Goal: Task Accomplishment & Management: Manage account settings

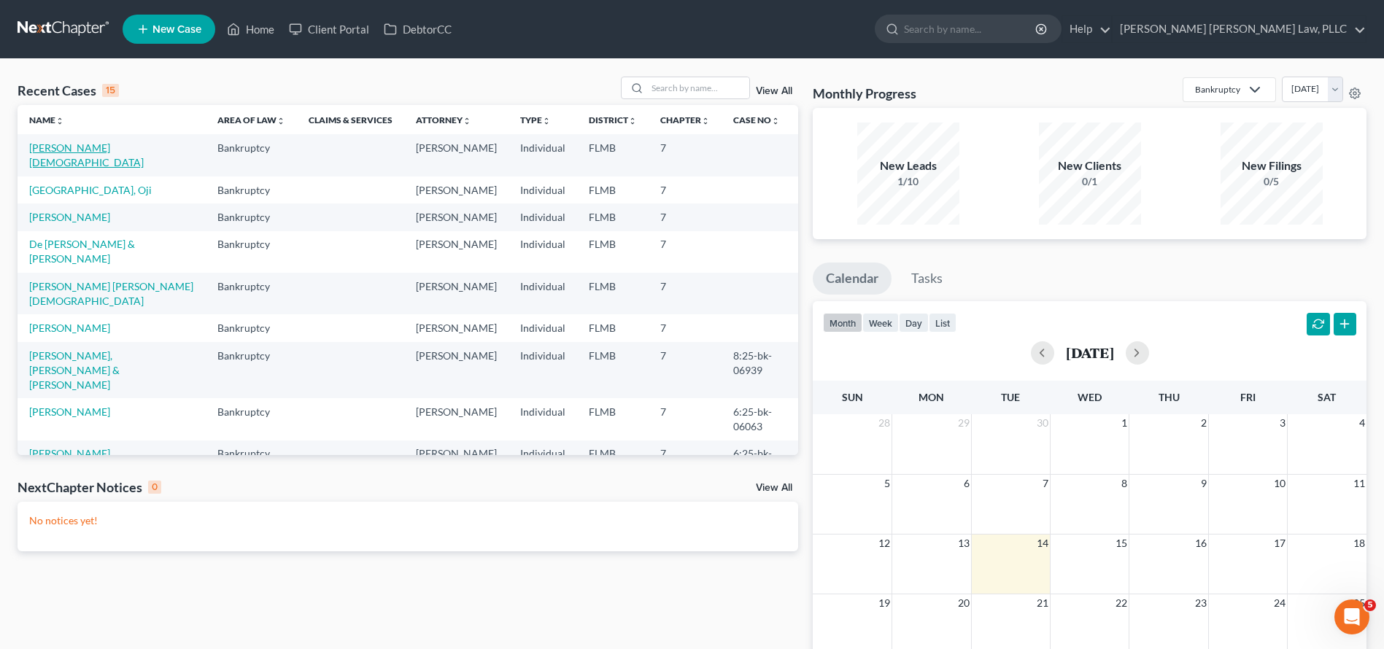
click at [93, 150] on link "[PERSON_NAME][DEMOGRAPHIC_DATA]" at bounding box center [86, 155] width 115 height 27
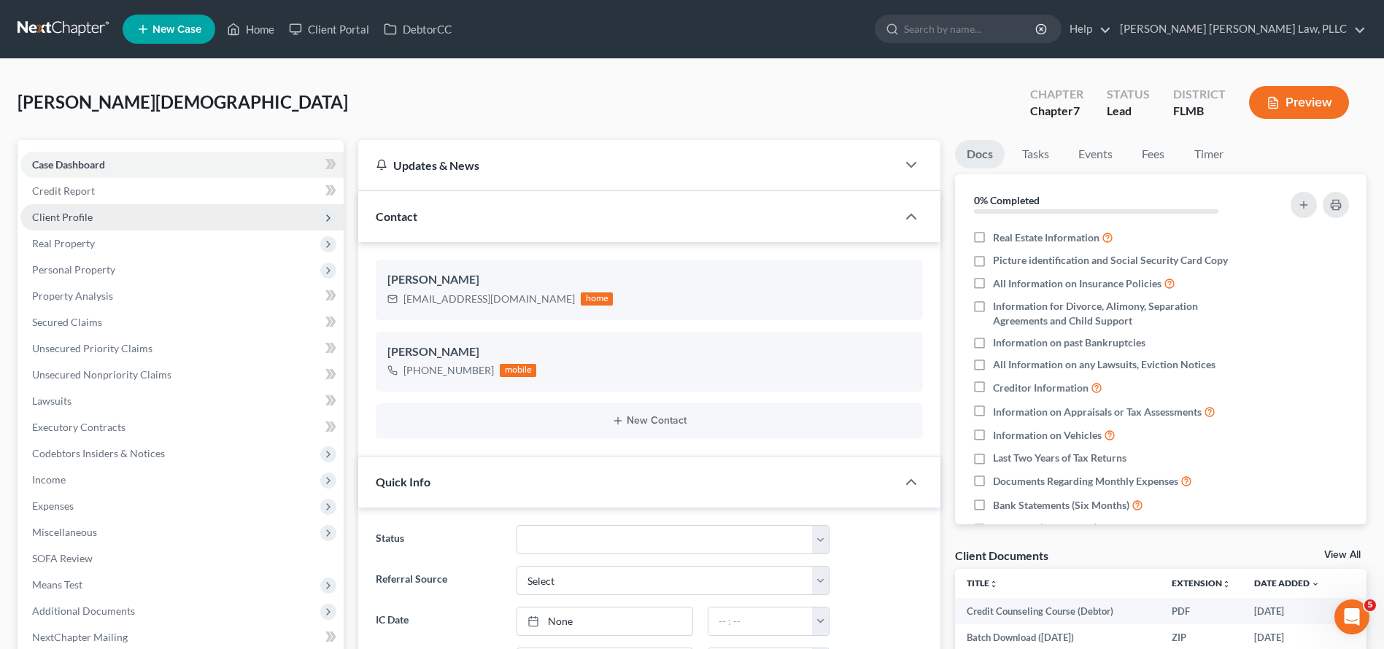
click at [82, 225] on span "Client Profile" at bounding box center [181, 217] width 323 height 26
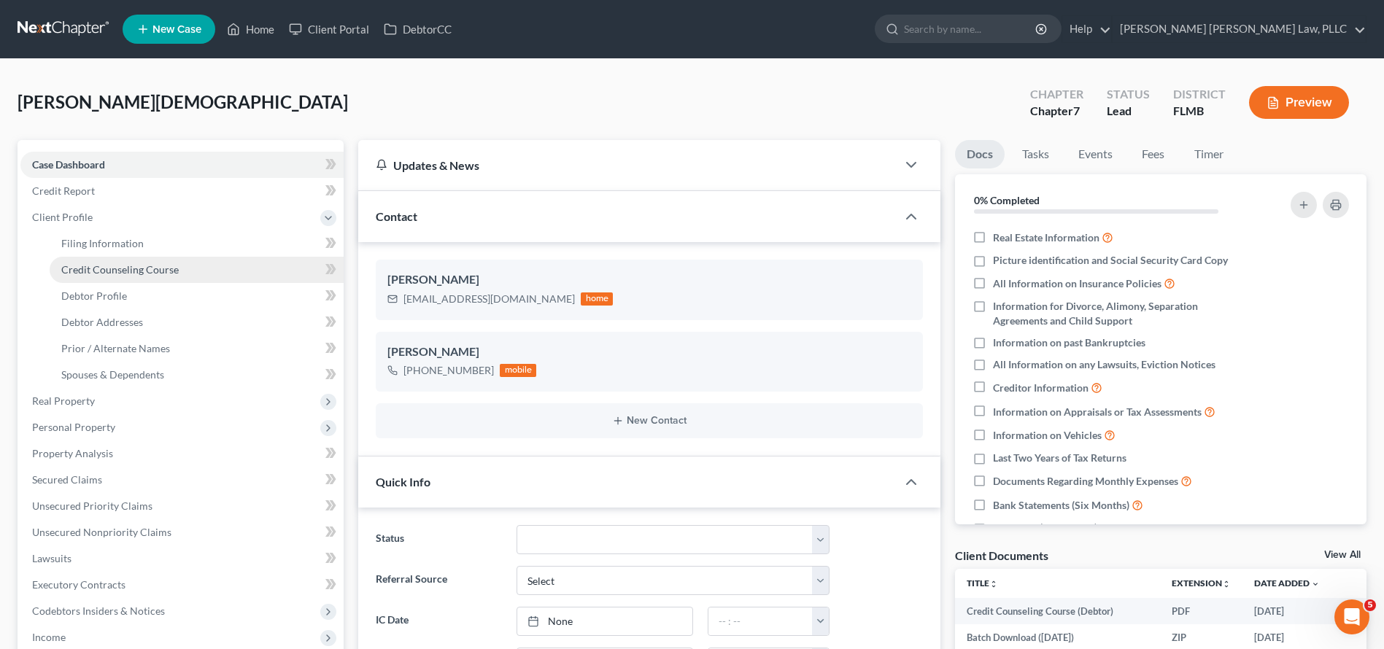
click at [117, 263] on span "Credit Counseling Course" at bounding box center [119, 269] width 117 height 12
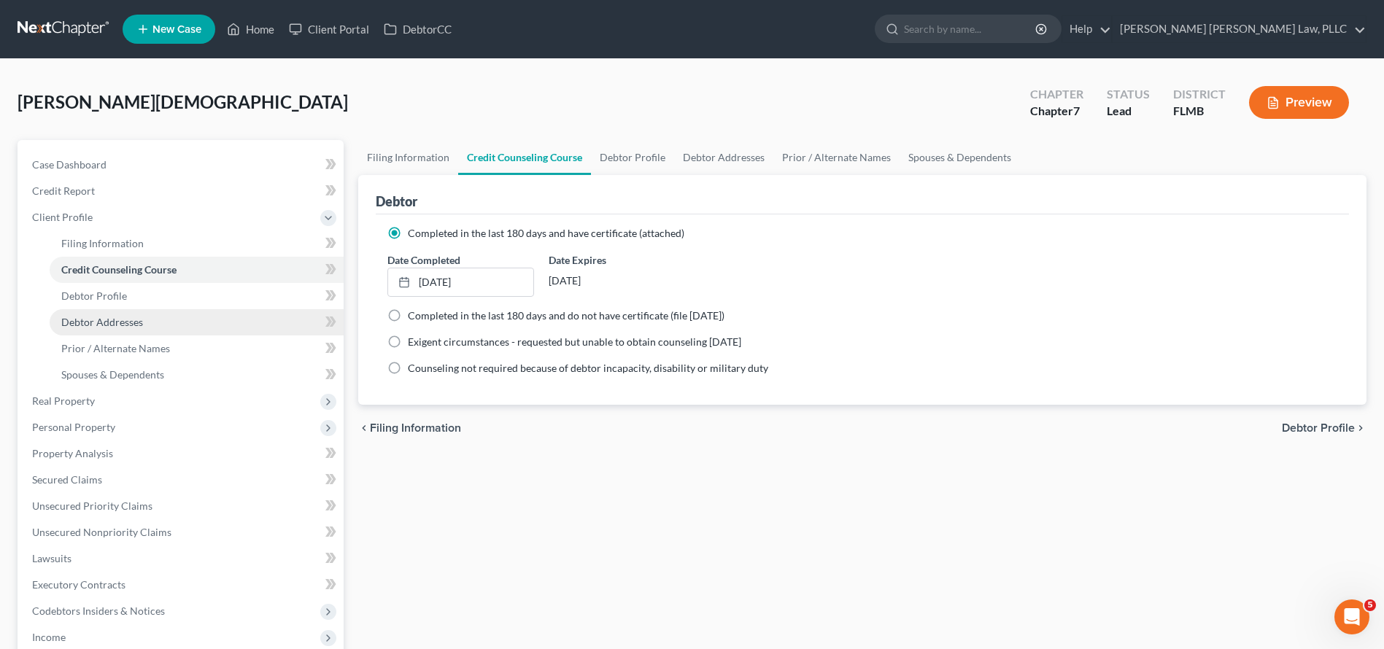
scroll to position [310, 0]
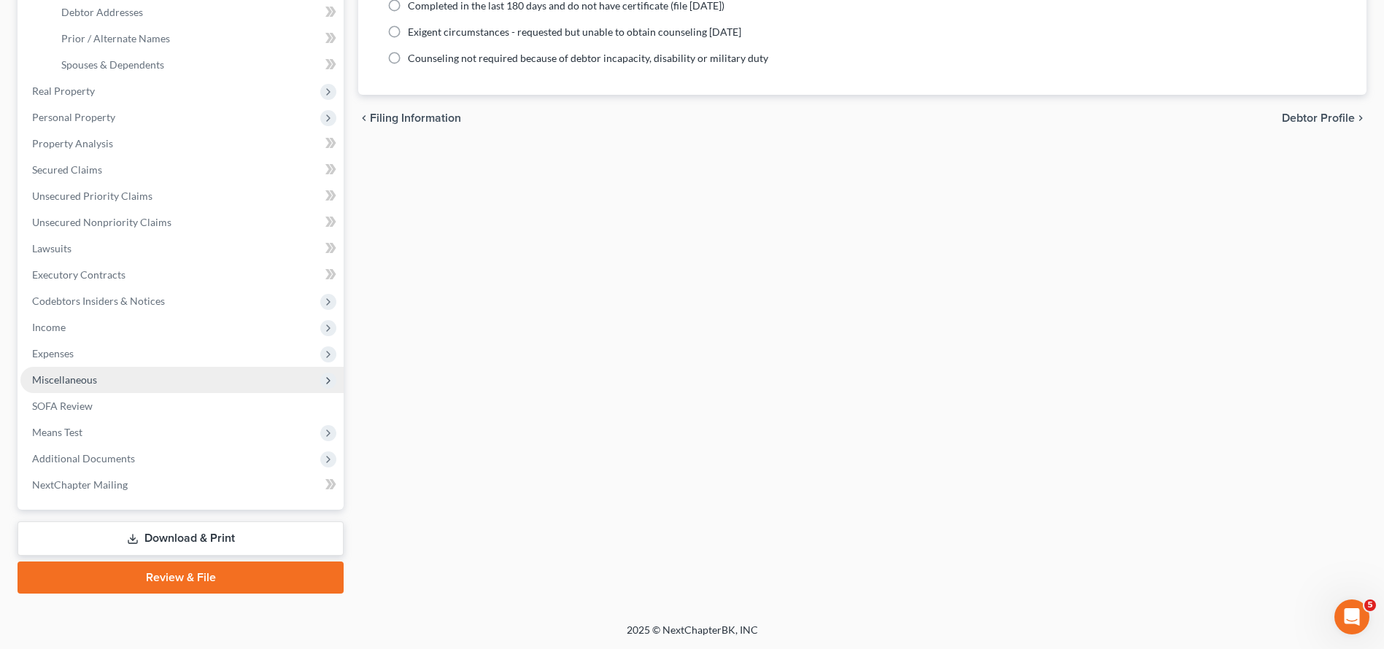
click at [152, 384] on span "Miscellaneous" at bounding box center [181, 380] width 323 height 26
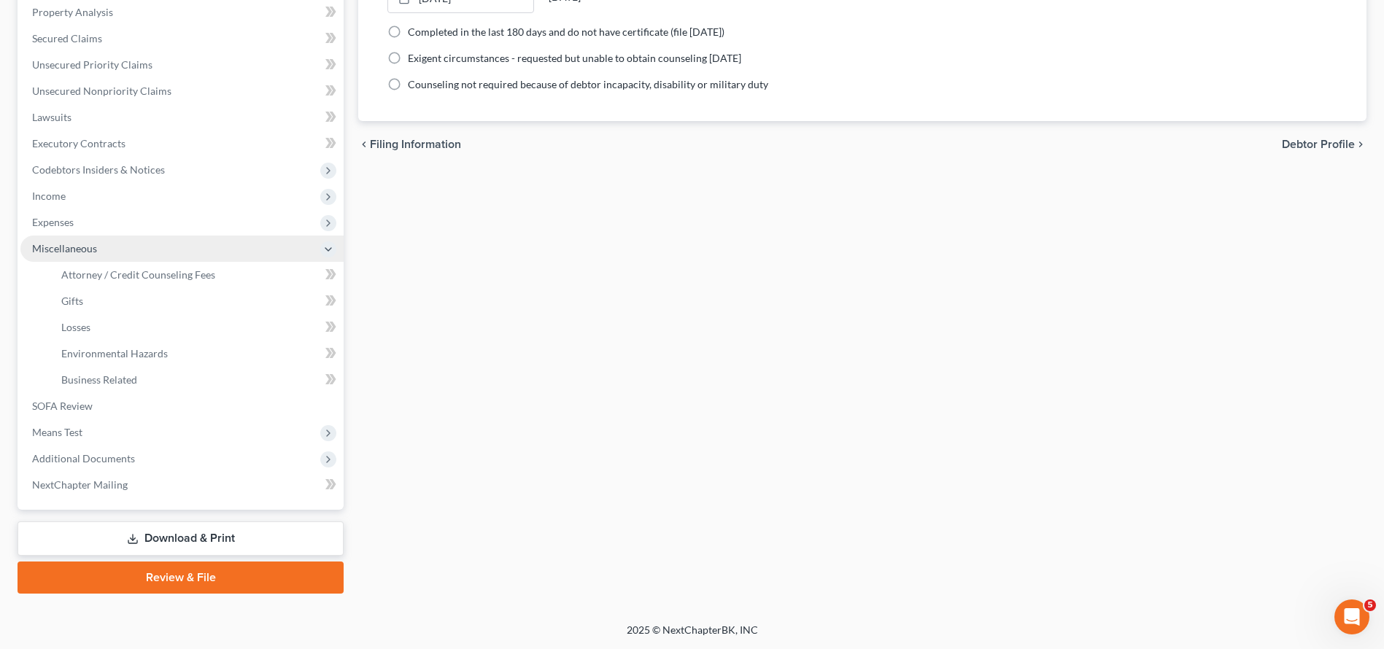
scroll to position [284, 0]
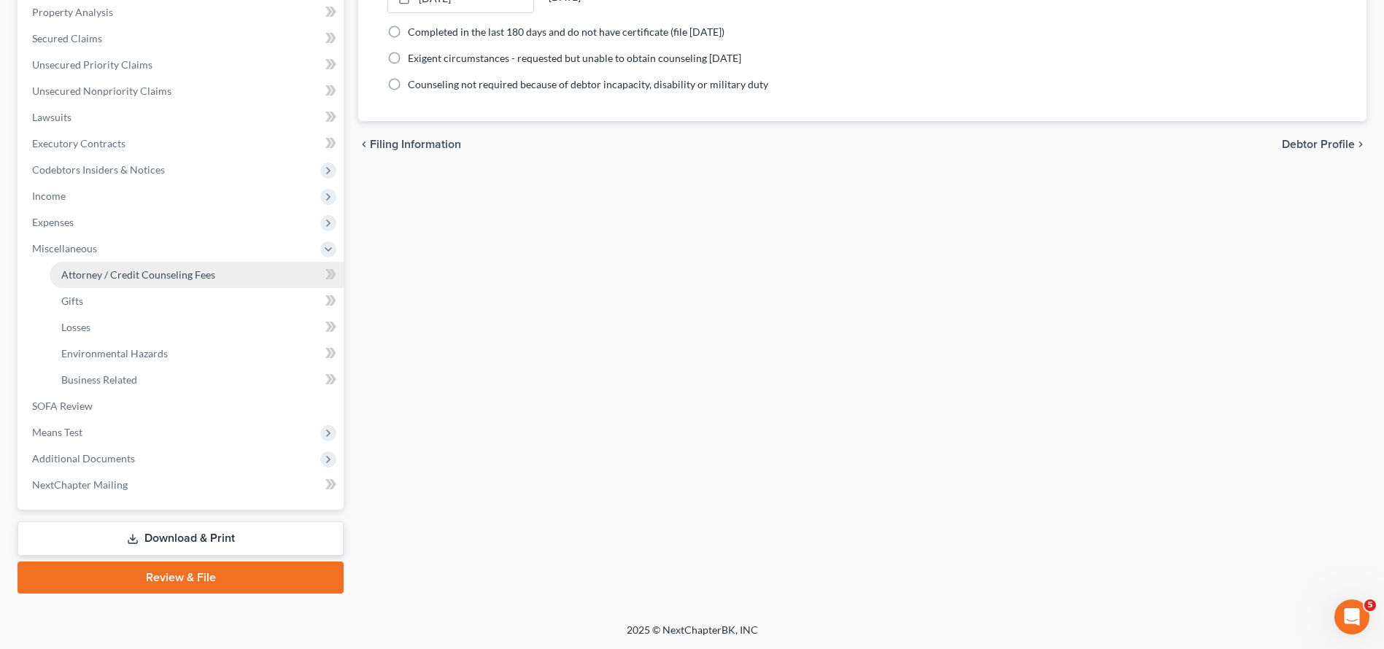
click at [161, 266] on link "Attorney / Credit Counseling Fees" at bounding box center [197, 275] width 294 height 26
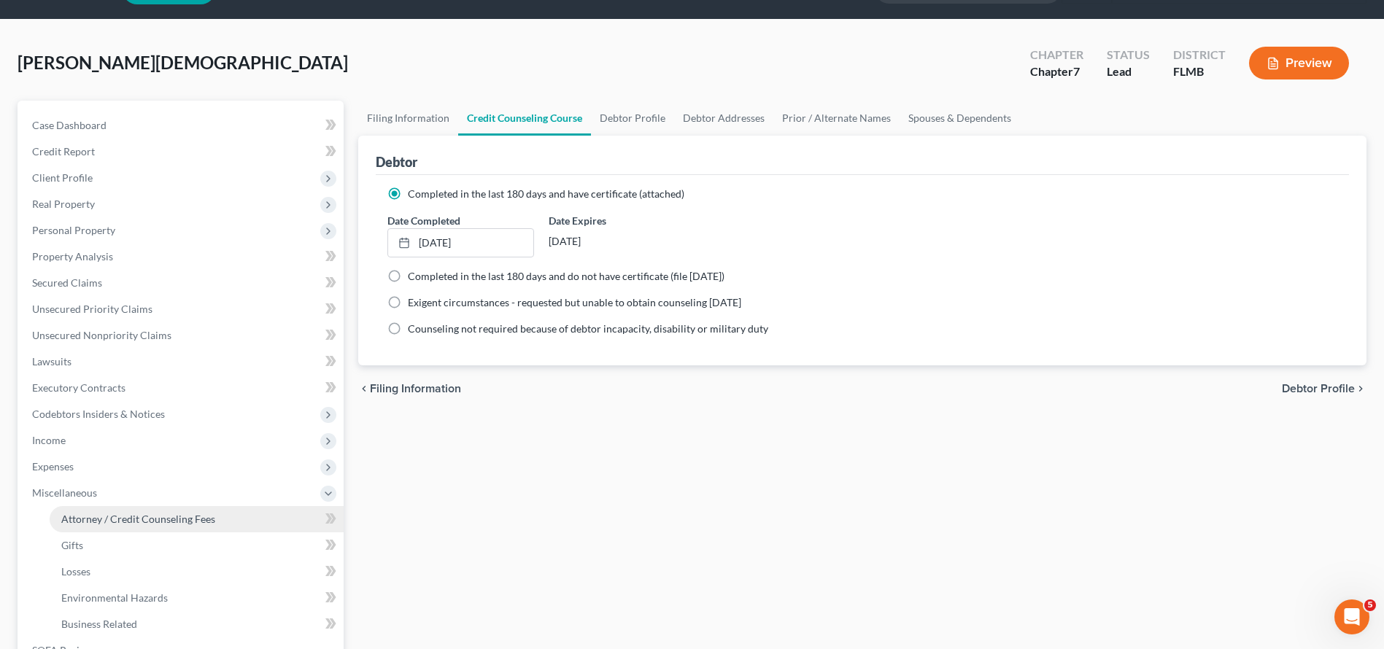
select select "0"
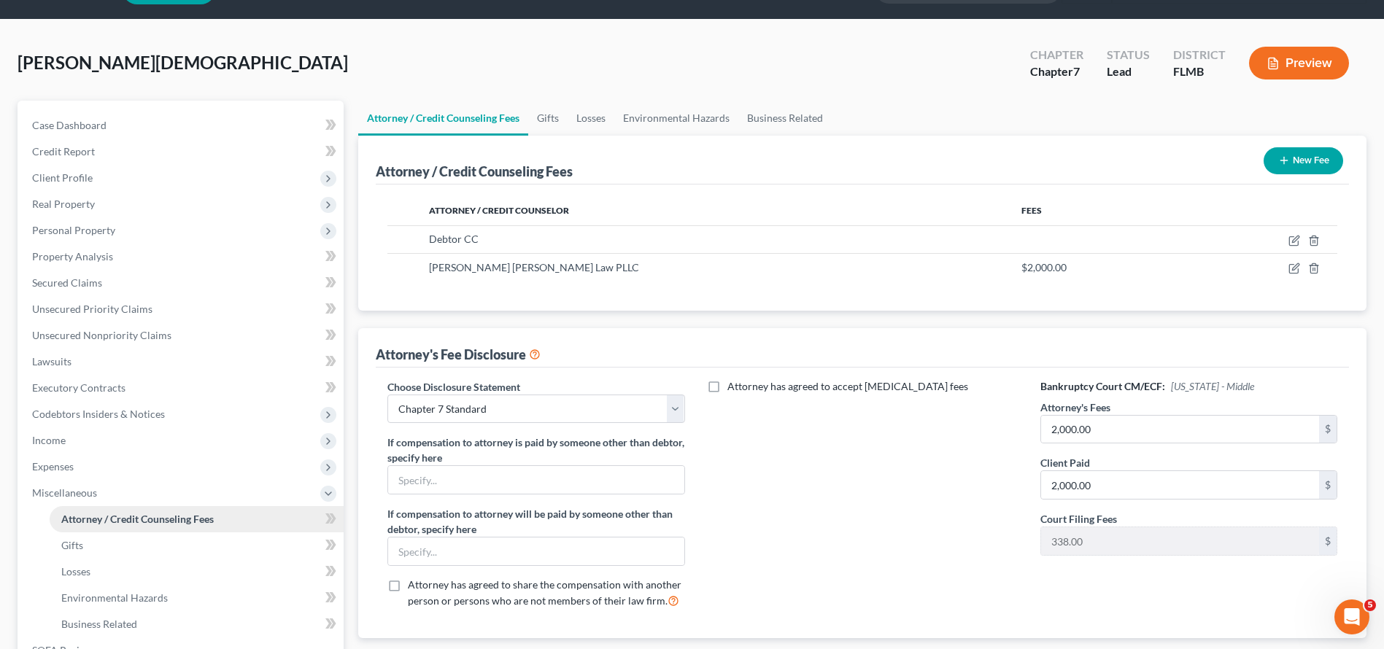
scroll to position [0, 0]
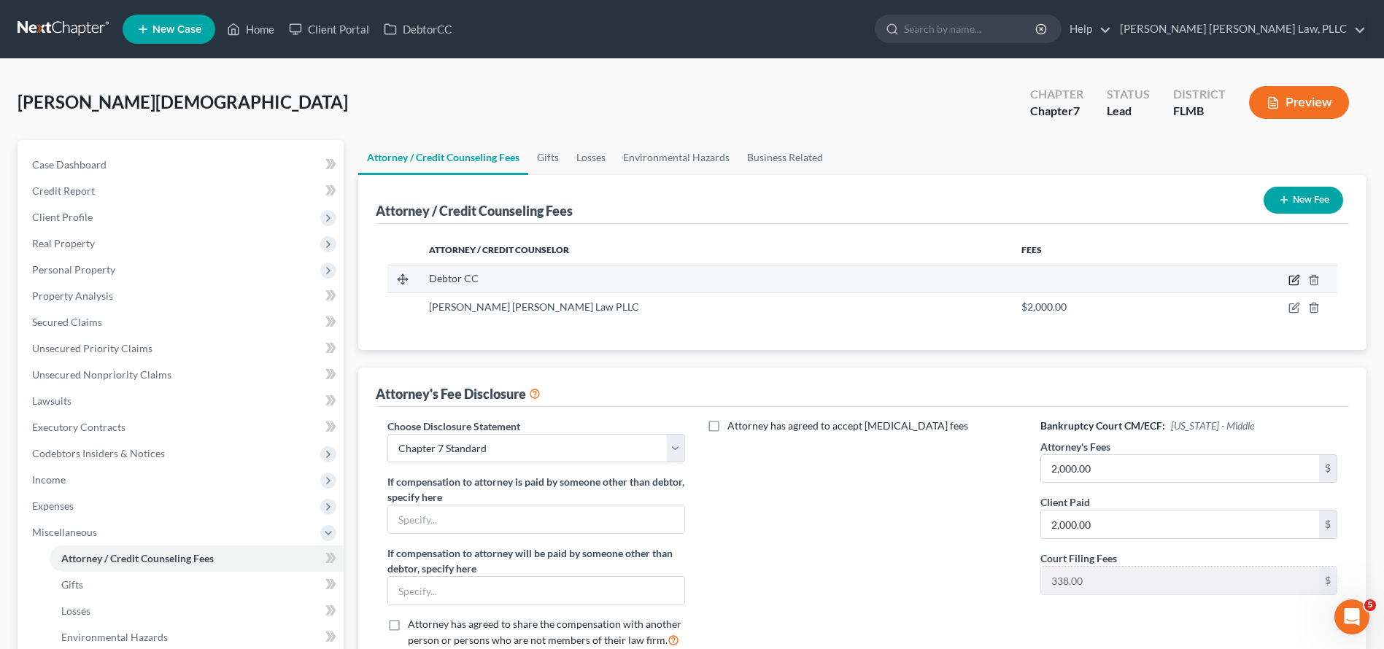
click at [1294, 280] on icon "button" at bounding box center [1295, 278] width 7 height 7
select select "33"
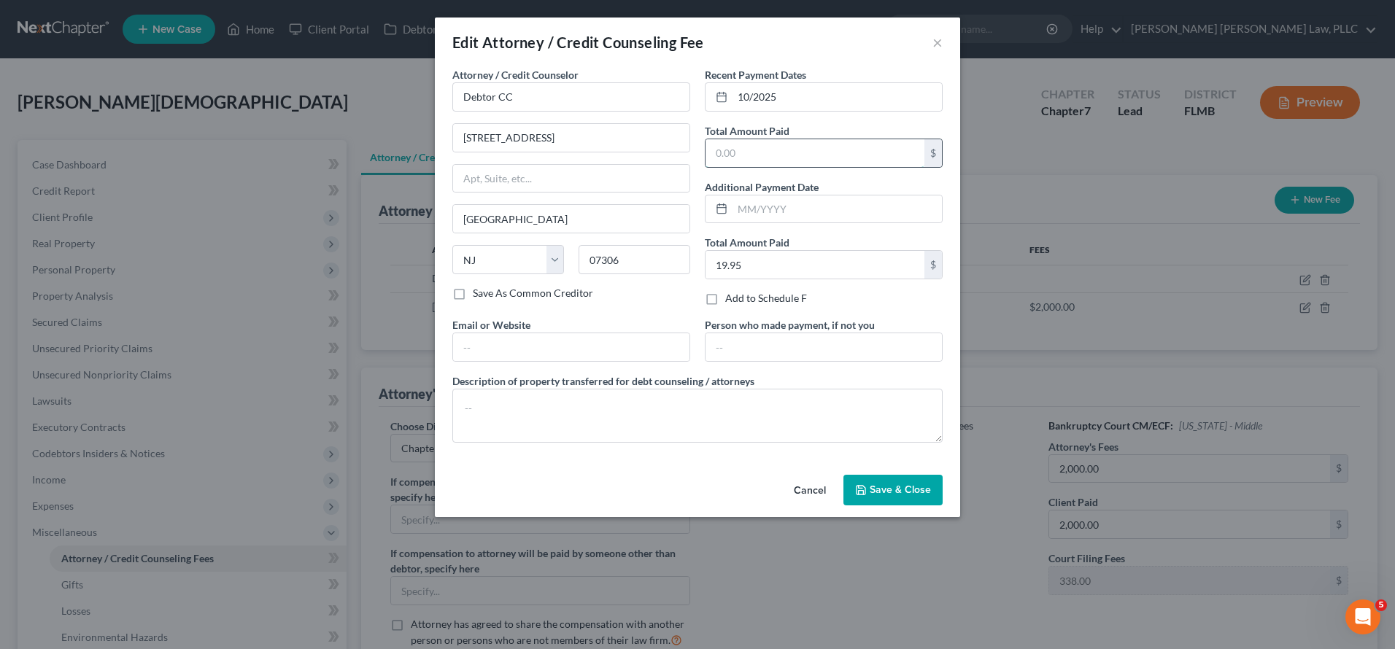
click at [791, 153] on input "text" at bounding box center [815, 153] width 219 height 28
type input "19.95"
click at [909, 482] on button "Save & Close" at bounding box center [892, 490] width 99 height 31
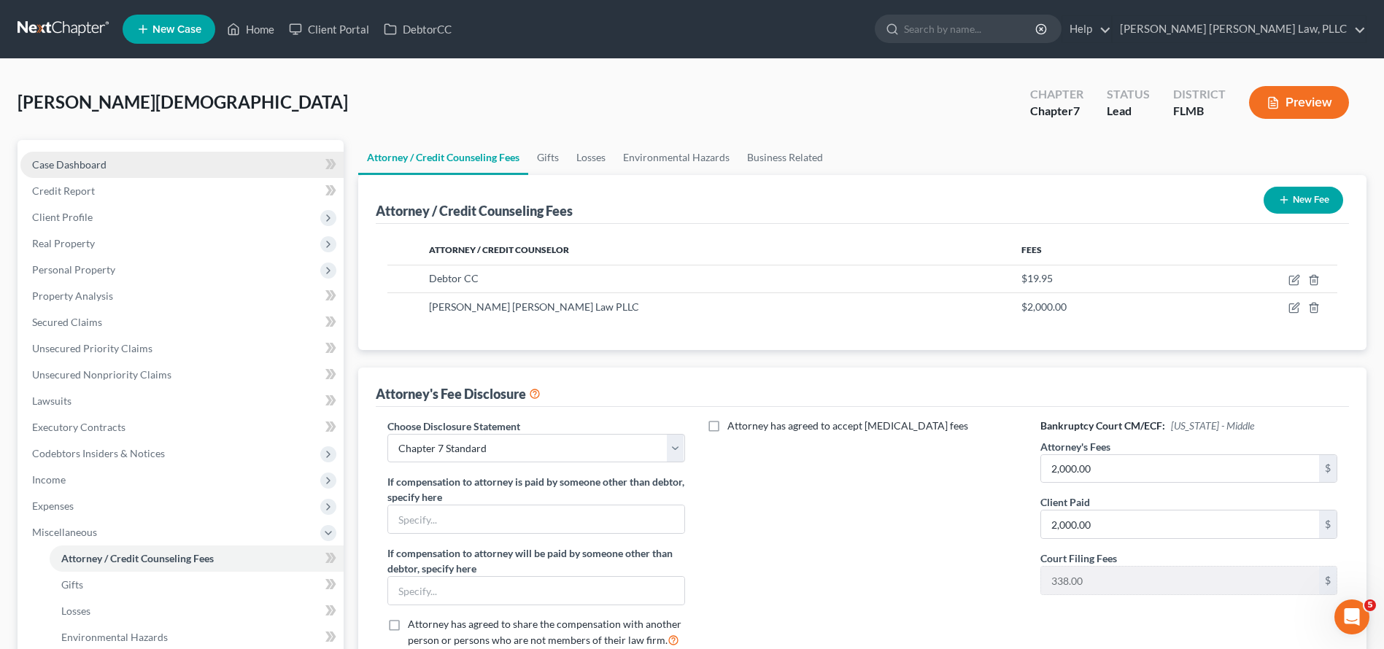
click at [204, 153] on link "Case Dashboard" at bounding box center [181, 165] width 323 height 26
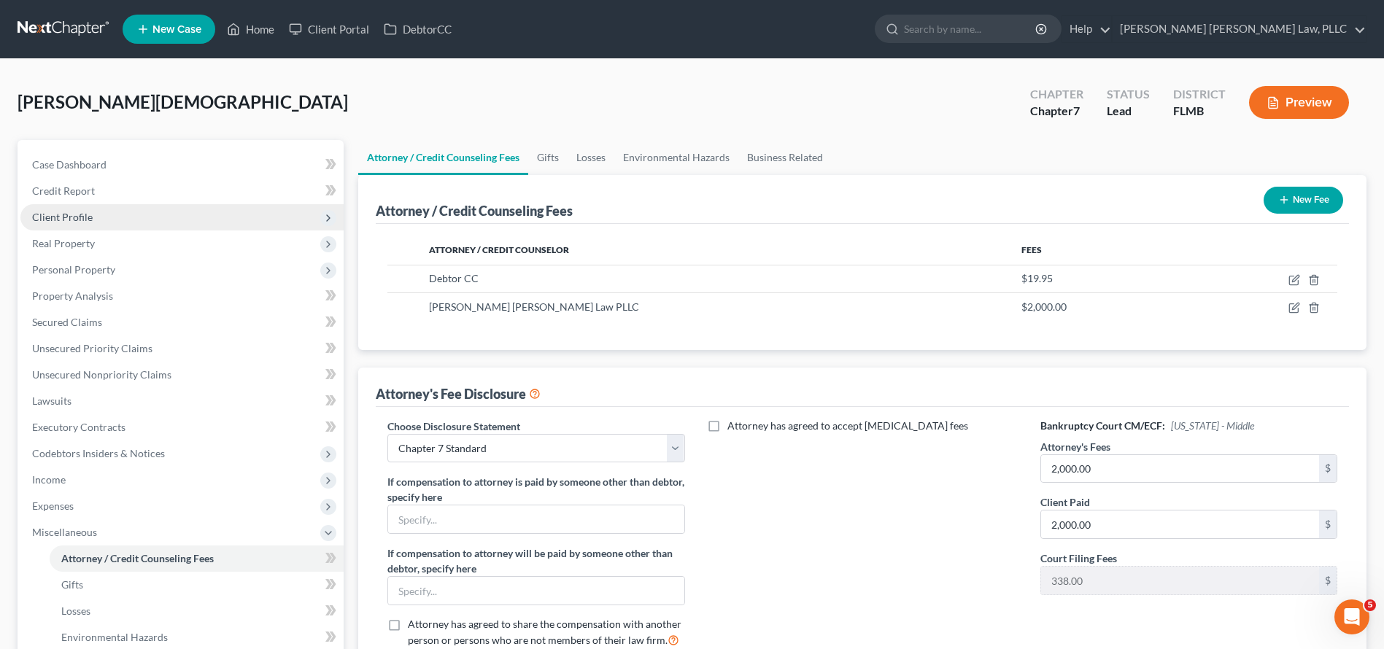
select select "10"
